Goal: Information Seeking & Learning: Learn about a topic

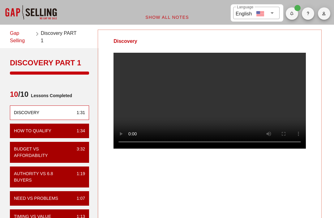
click at [40, 18] on div at bounding box center [31, 12] width 62 height 25
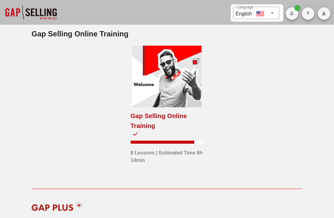
click at [173, 101] on div at bounding box center [166, 77] width 69 height 62
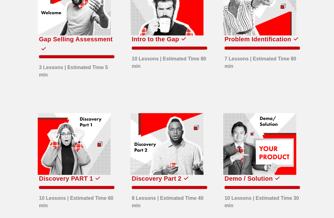
scroll to position [97, 0]
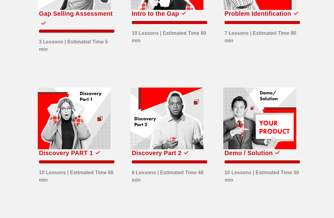
click at [197, 137] on div at bounding box center [166, 118] width 73 height 61
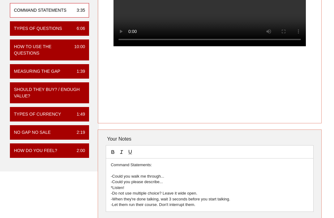
scroll to position [103, 0]
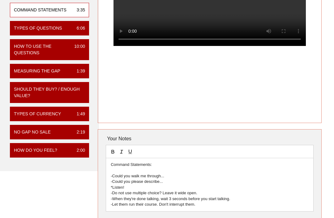
click at [66, 70] on div "Measuring the Gap 1:39" at bounding box center [49, 71] width 79 height 15
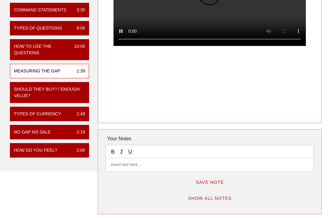
scroll to position [0, 0]
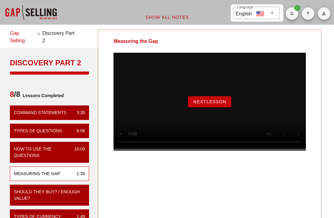
click at [219, 104] on span "NextLesson" at bounding box center [209, 101] width 33 height 5
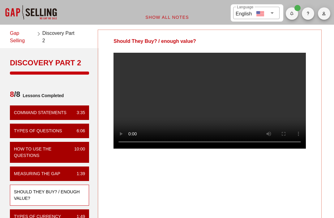
click at [282, 92] on video at bounding box center [209, 101] width 192 height 96
click at [286, 88] on video at bounding box center [209, 101] width 192 height 96
click at [285, 89] on video at bounding box center [209, 101] width 192 height 96
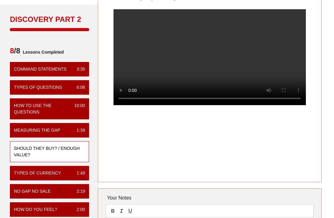
scroll to position [44, 0]
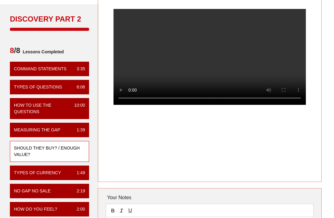
click at [283, 43] on video at bounding box center [209, 57] width 192 height 96
click at [284, 40] on video at bounding box center [209, 57] width 192 height 96
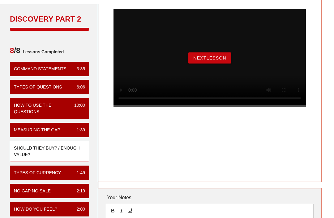
click at [225, 61] on span "NextLesson" at bounding box center [209, 58] width 33 height 5
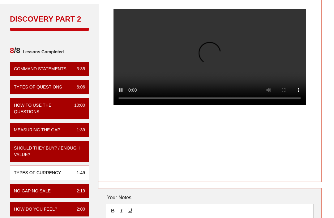
scroll to position [0, 0]
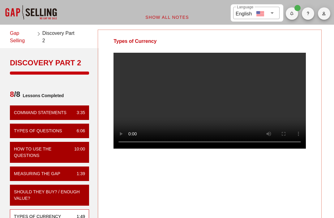
click at [207, 105] on video at bounding box center [209, 101] width 192 height 96
